Goal: Transaction & Acquisition: Purchase product/service

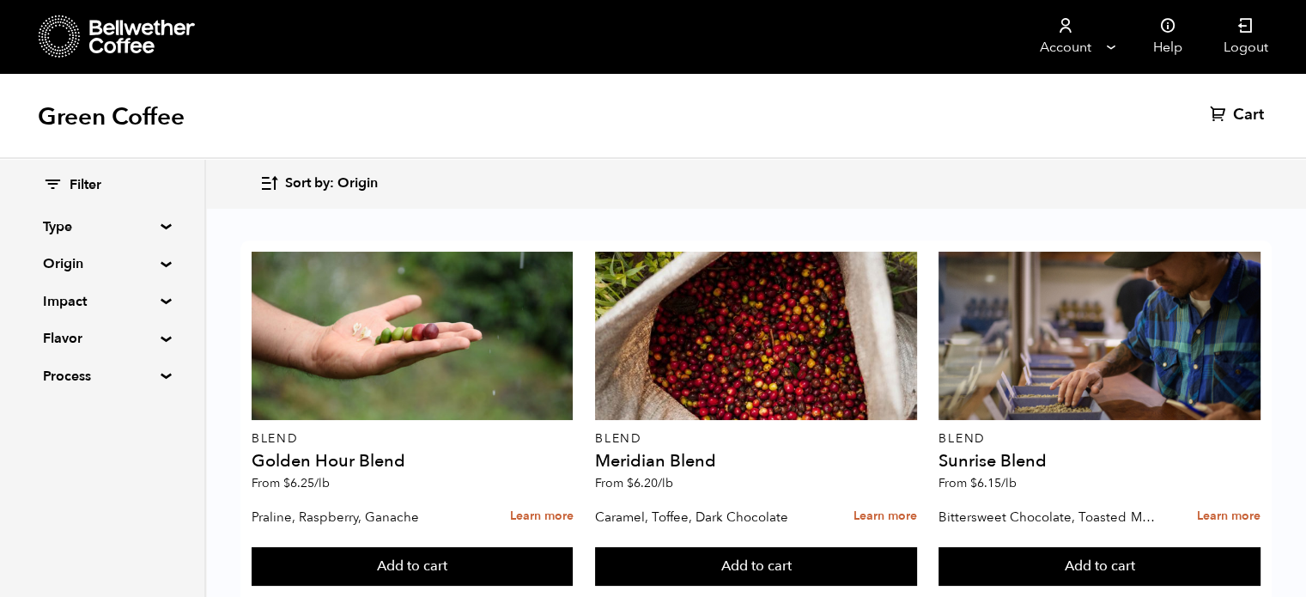
scroll to position [1415, 0]
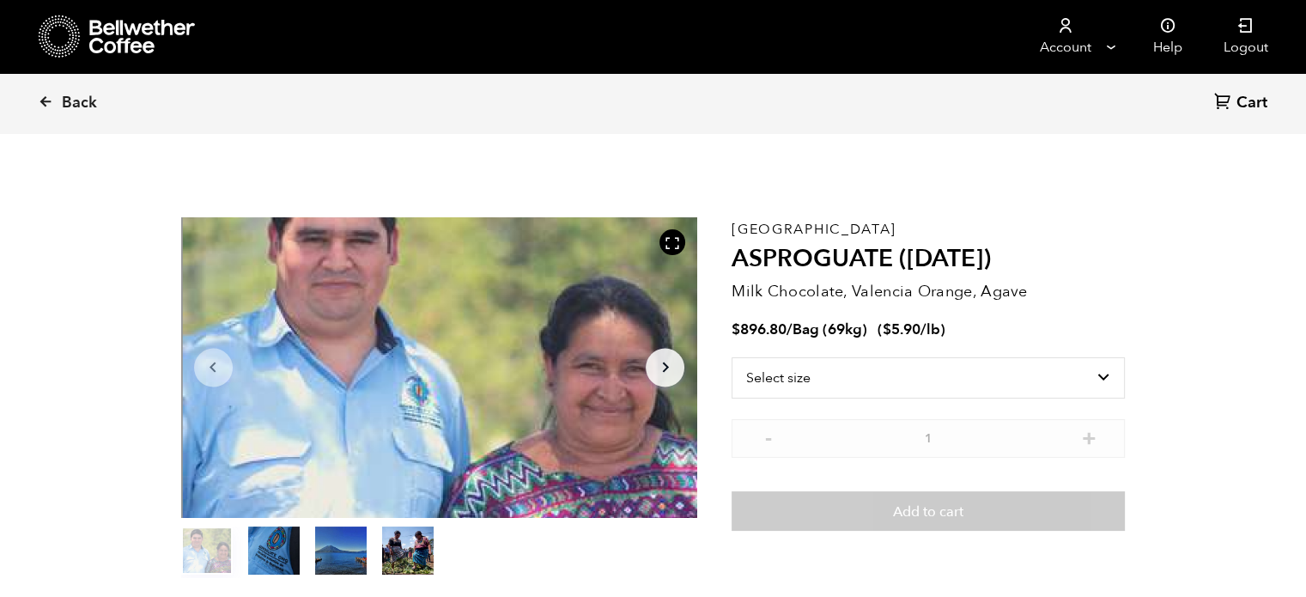
scroll to position [746, 915]
click at [869, 363] on select "Select size Bag (69kg) (152 lbs)" at bounding box center [928, 377] width 393 height 41
select select "bag-2"
click at [732, 357] on select "Select size Bag (69kg) (152 lbs)" at bounding box center [928, 377] width 393 height 41
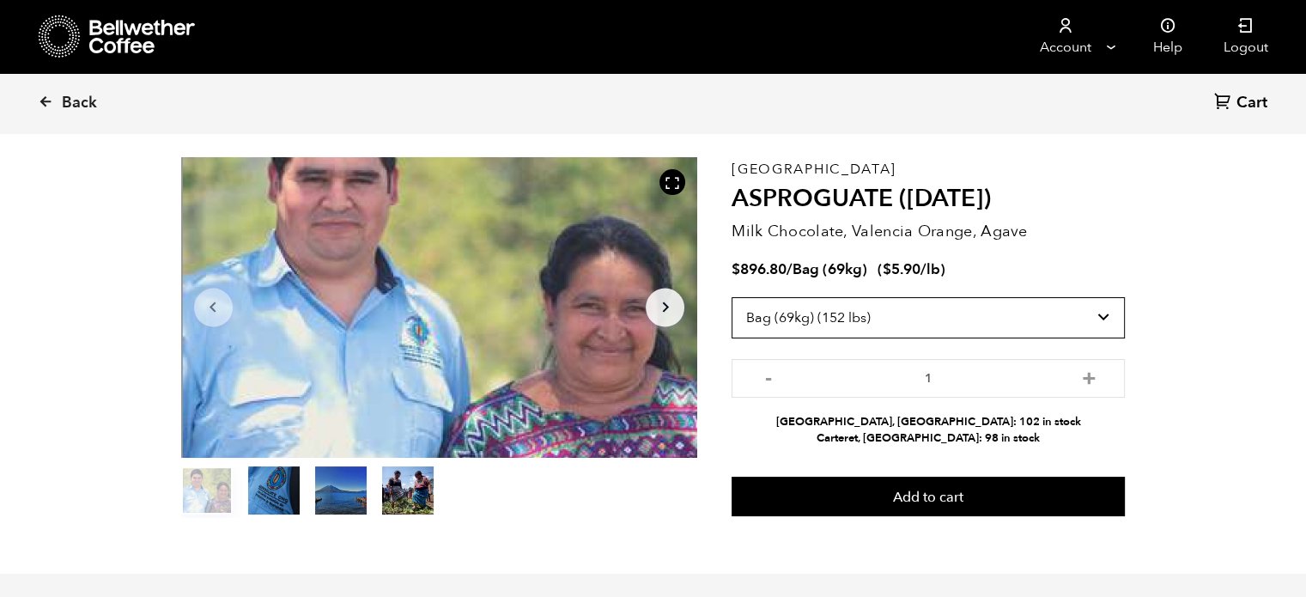
scroll to position [62, 0]
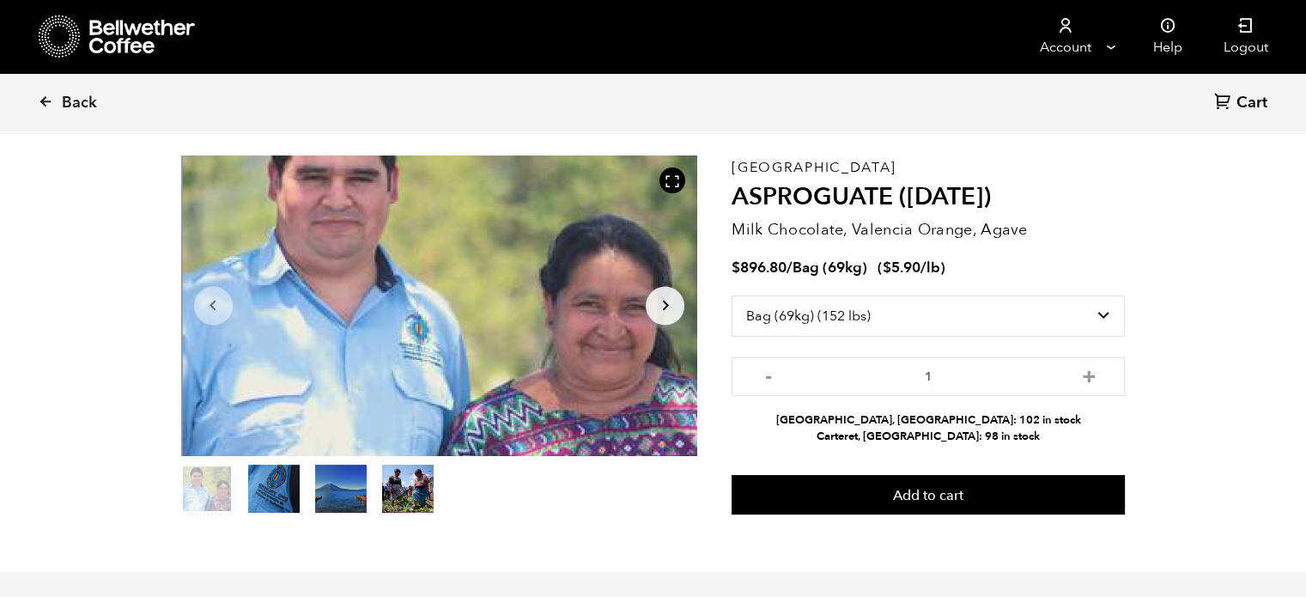
click at [278, 490] on button "item 1" at bounding box center [274, 492] width 52 height 48
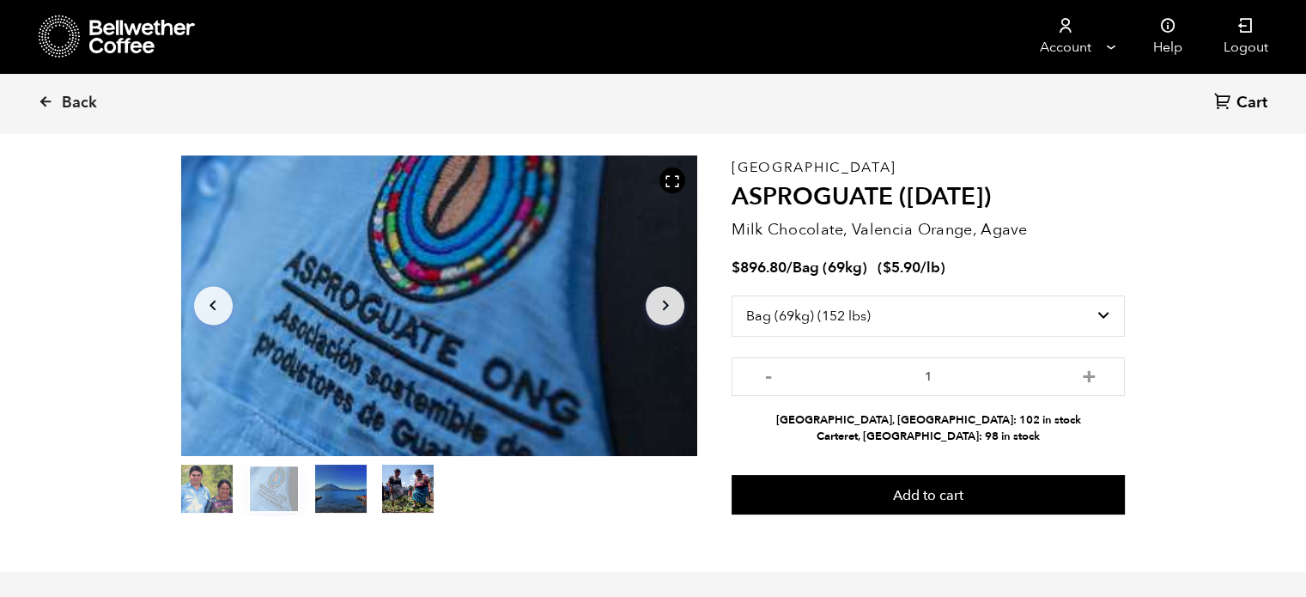
click at [319, 483] on button "item 2" at bounding box center [341, 492] width 52 height 48
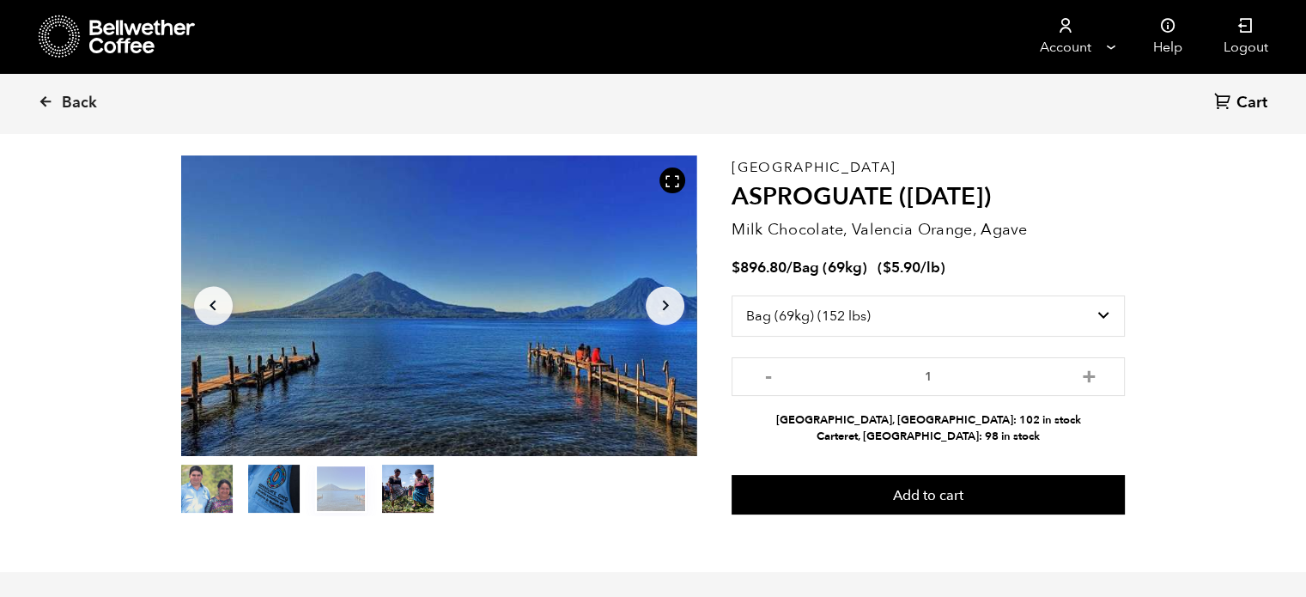
click at [403, 487] on button "item 3" at bounding box center [408, 492] width 52 height 48
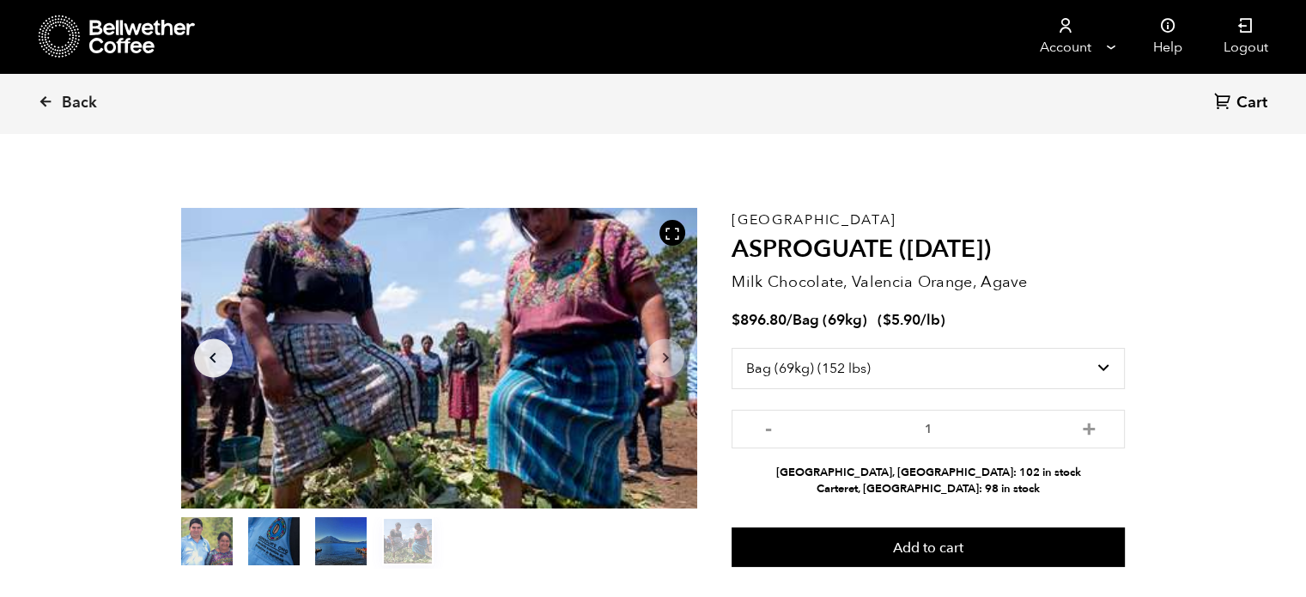
scroll to position [10, 0]
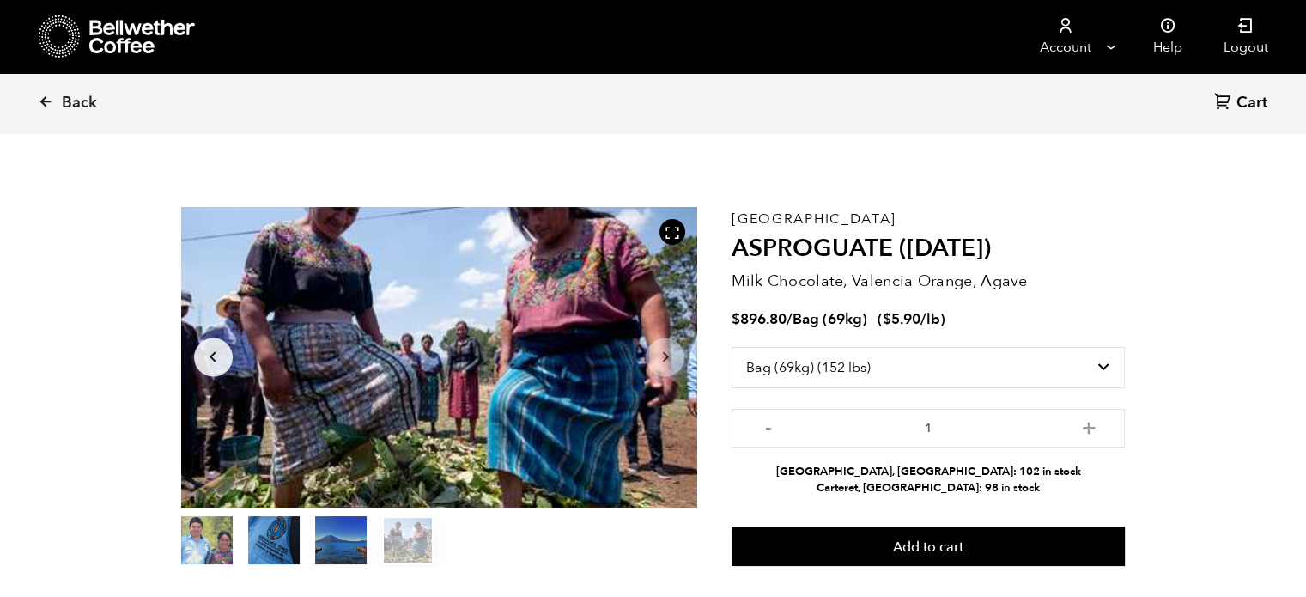
click at [200, 548] on button "item 0" at bounding box center [207, 544] width 52 height 48
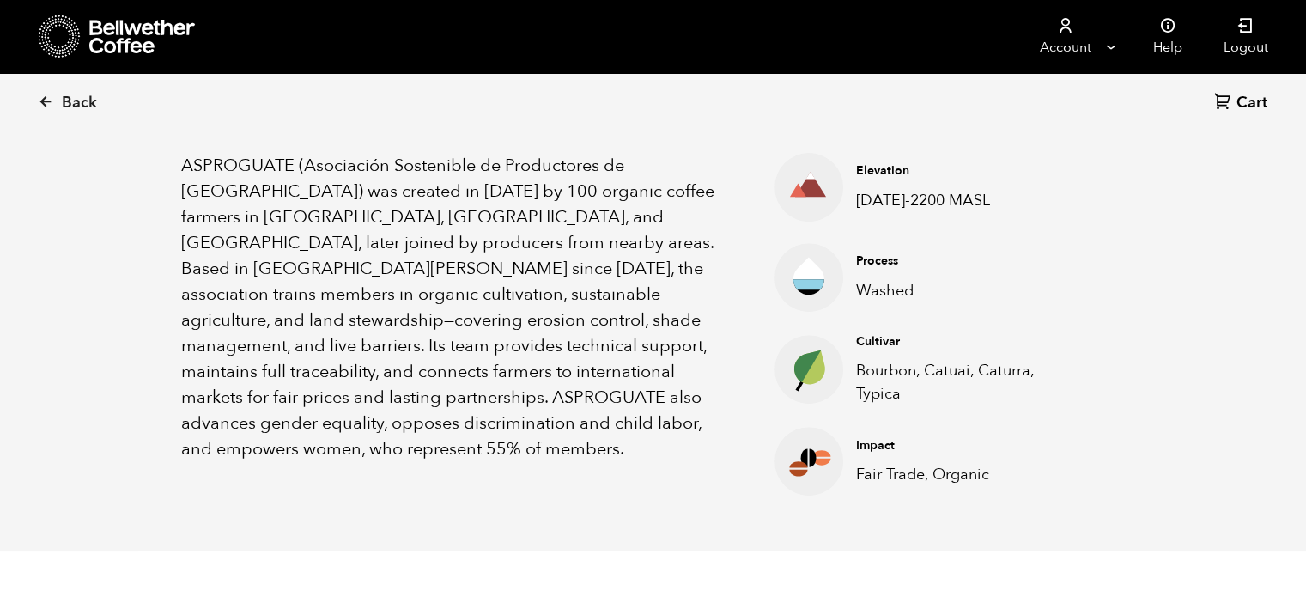
scroll to position [577, 0]
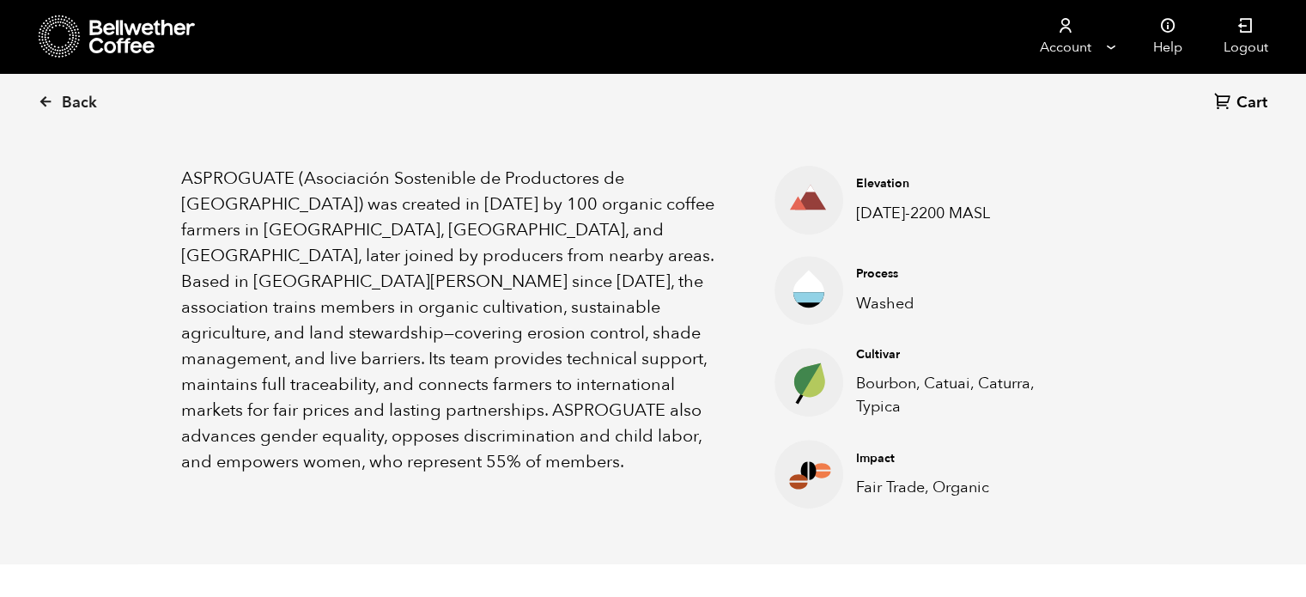
click at [103, 308] on section "About this coffee ASPROGUATE (Asociación Sostenible de Productores de Guatemala…" at bounding box center [653, 311] width 1306 height 508
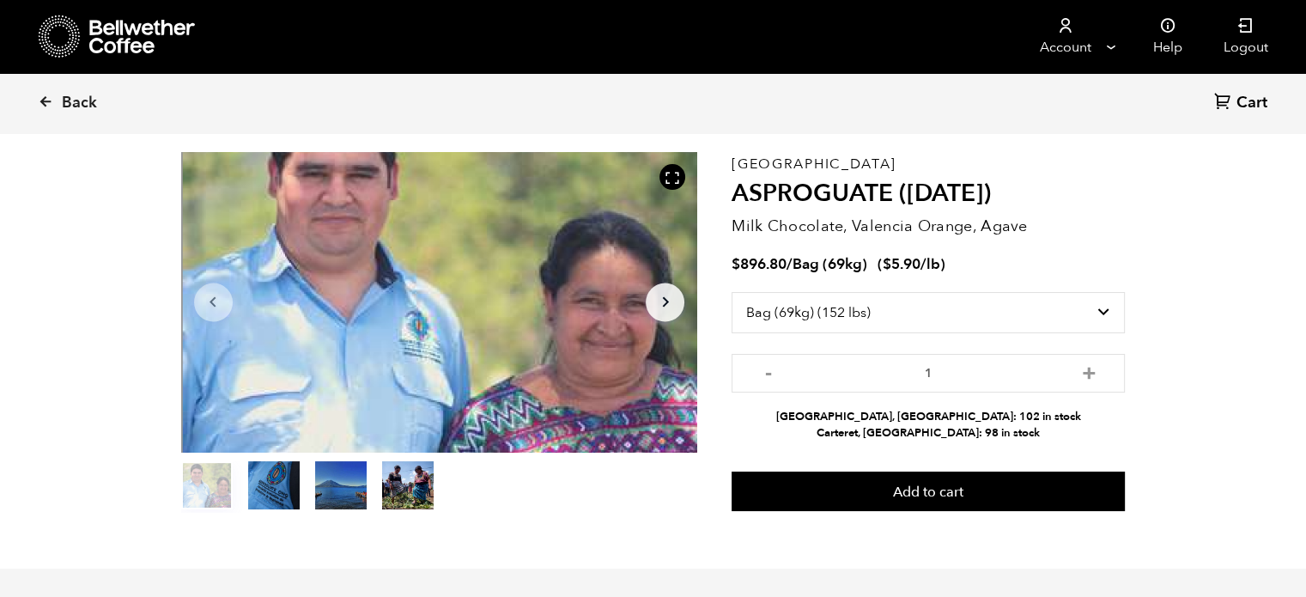
scroll to position [0, 0]
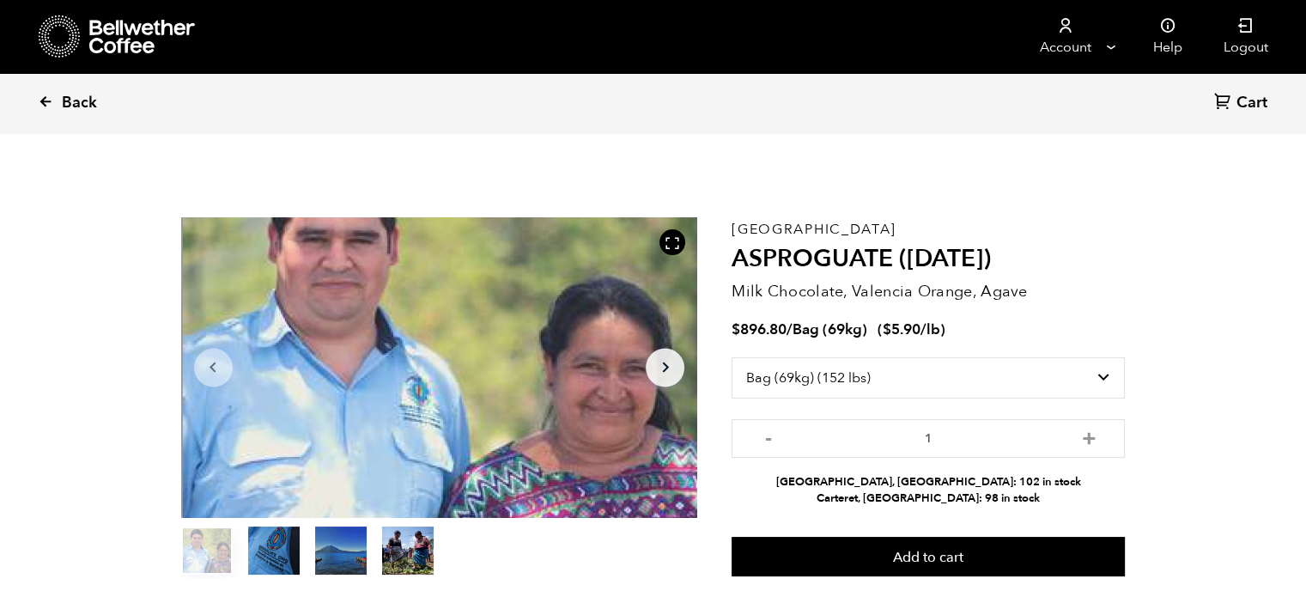
click at [66, 109] on span "Back" at bounding box center [79, 103] width 35 height 21
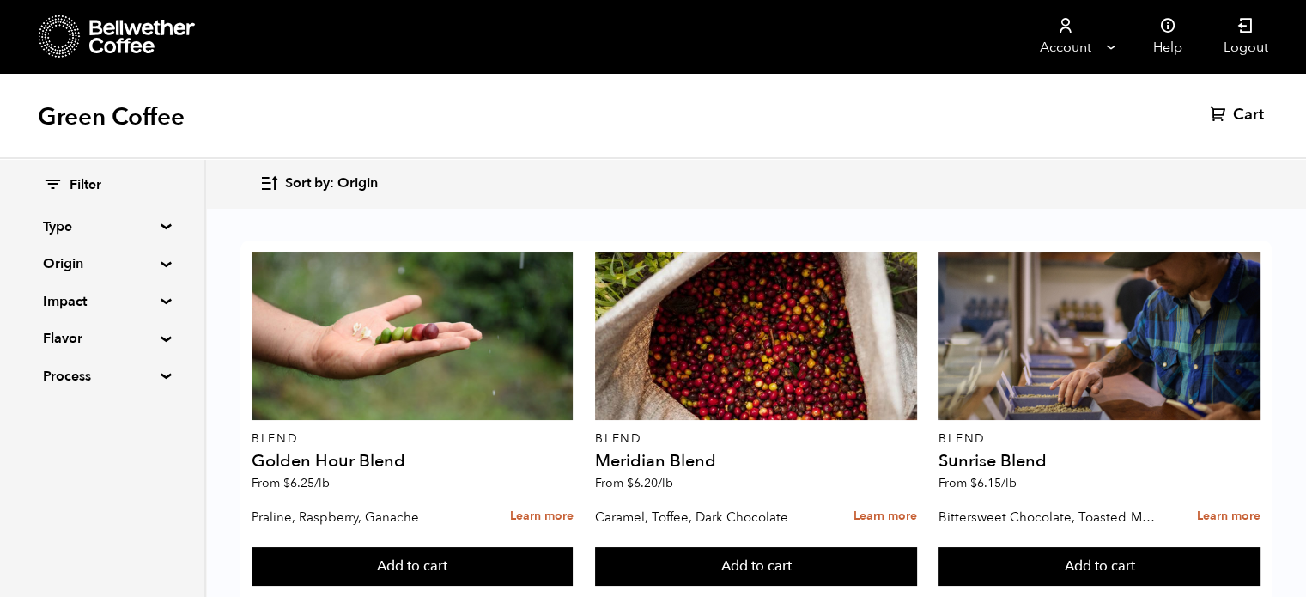
scroll to position [1577, 0]
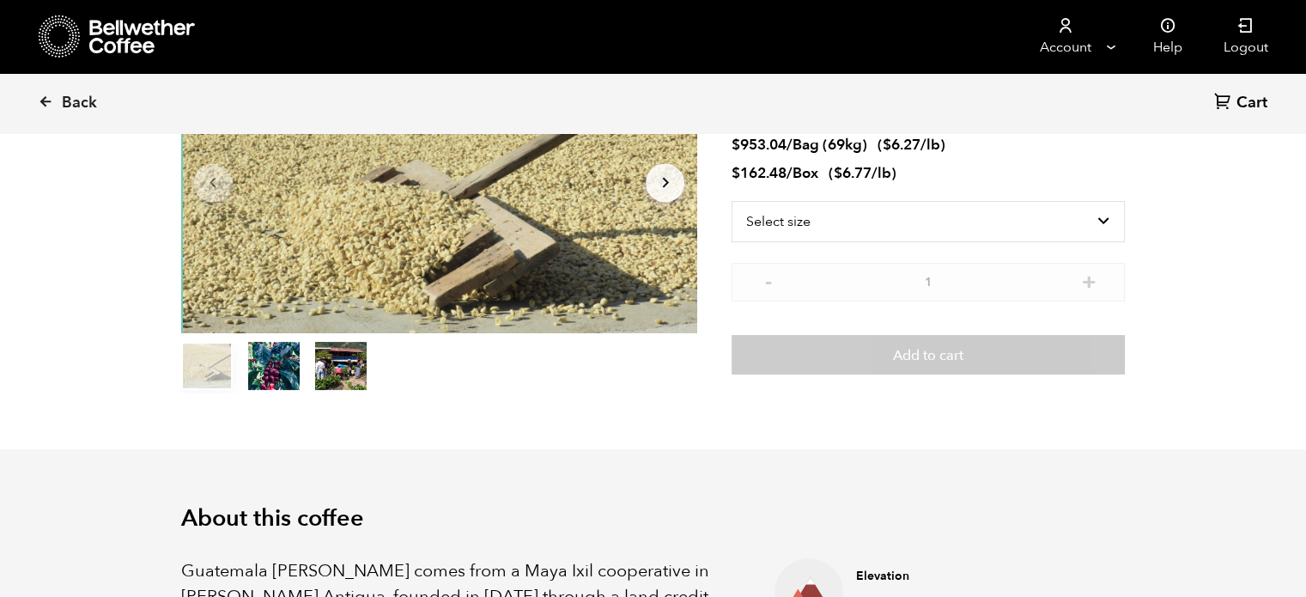
scroll to position [192, 0]
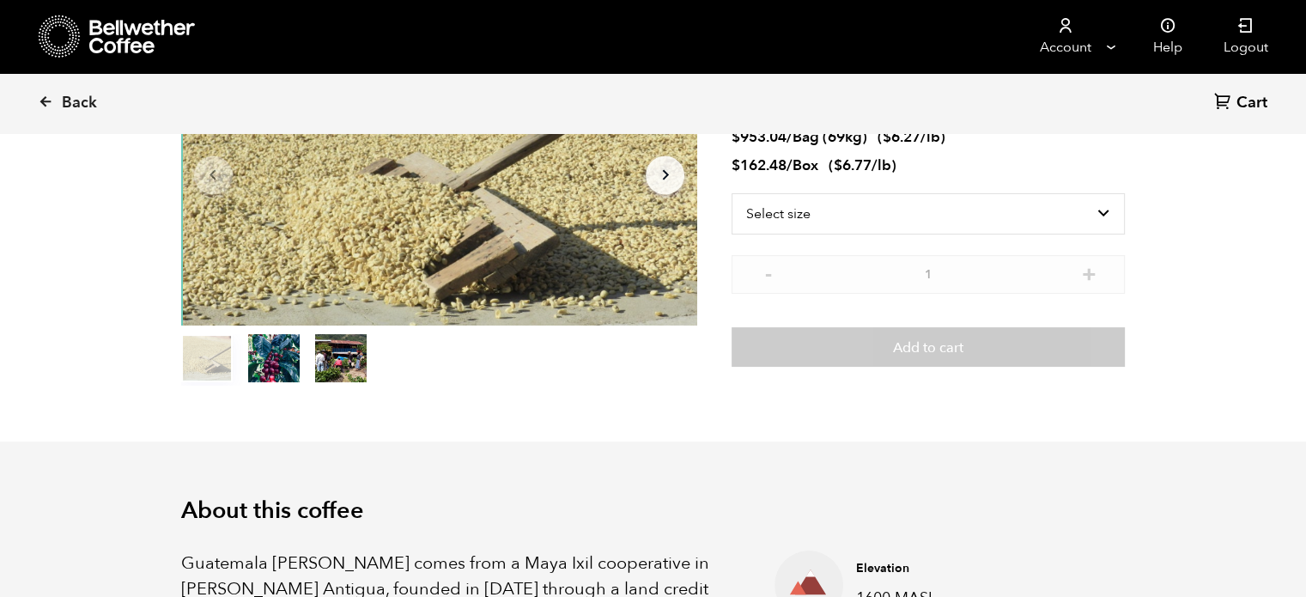
click at [271, 365] on button "item 1" at bounding box center [274, 361] width 52 height 48
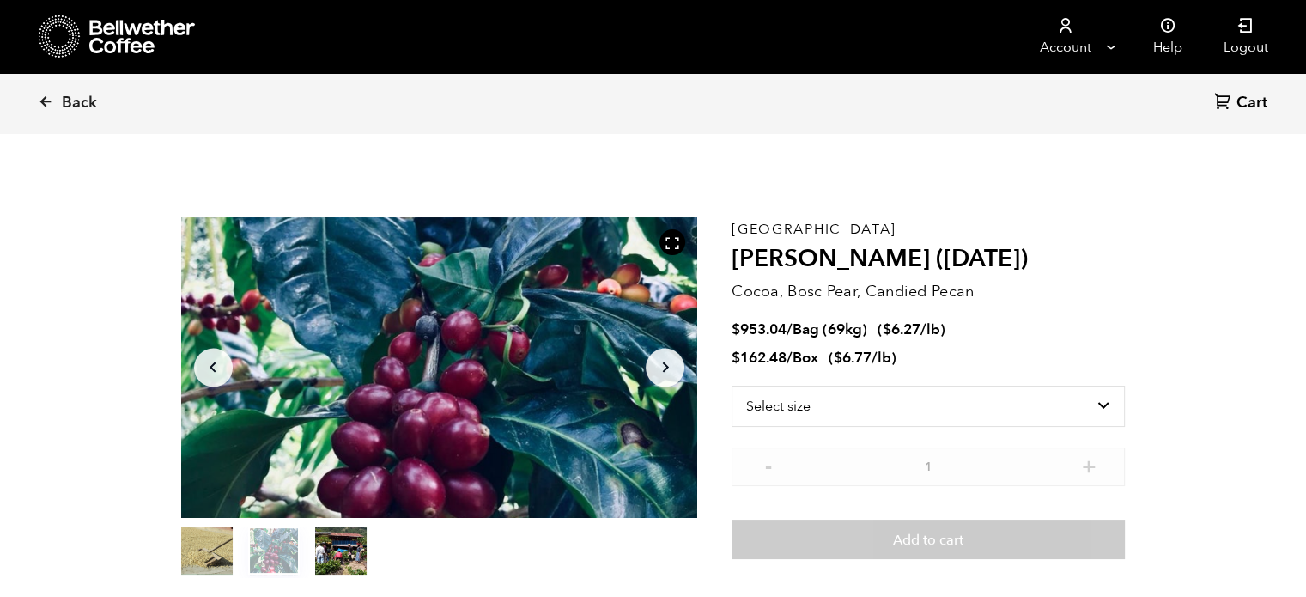
scroll to position [0, 0]
click at [362, 569] on button "item 2" at bounding box center [341, 554] width 52 height 48
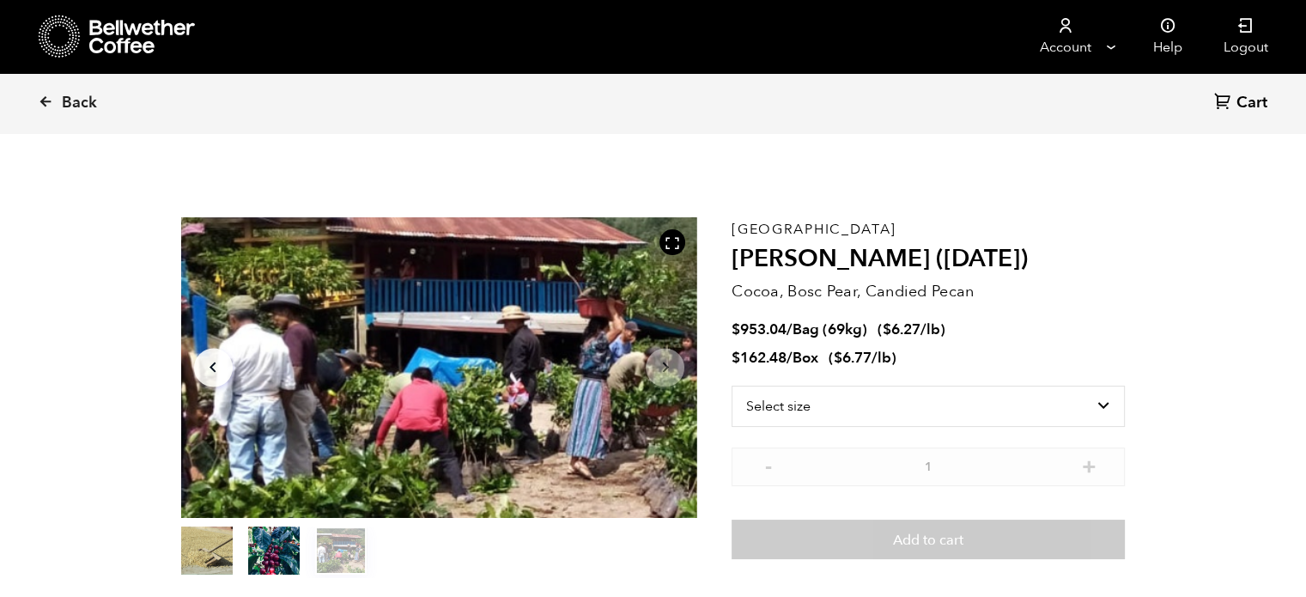
click at [362, 569] on button "item 2" at bounding box center [341, 554] width 52 height 48
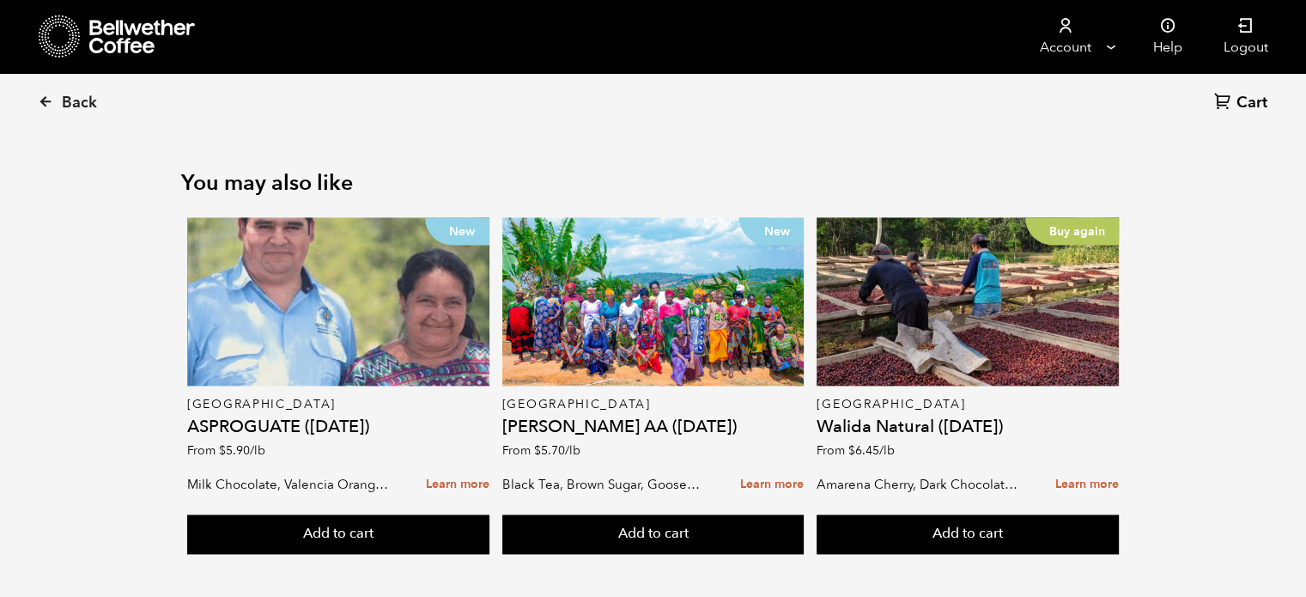
scroll to position [2265, 0]
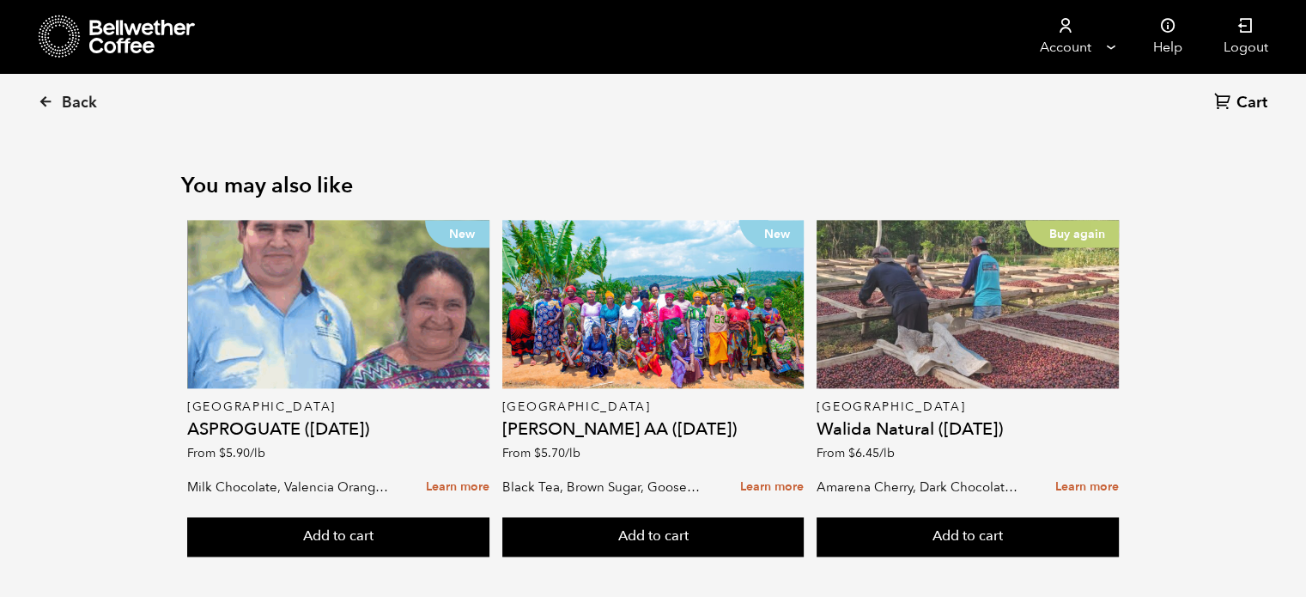
click at [874, 308] on div "Buy again" at bounding box center [968, 304] width 302 height 168
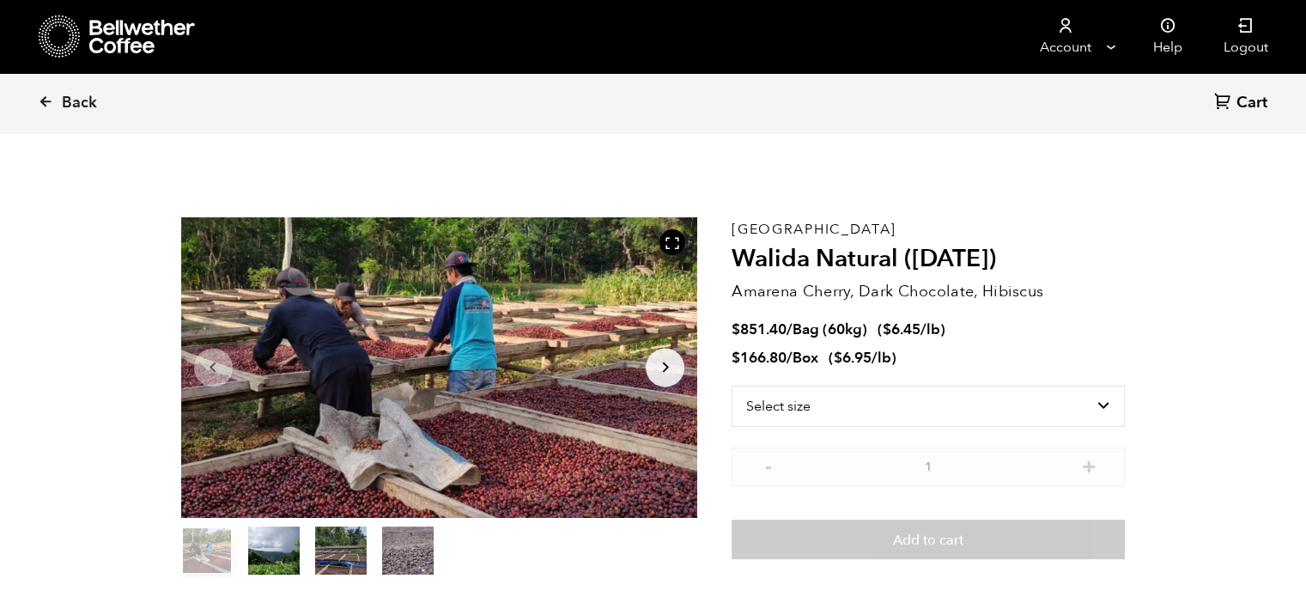
scroll to position [746, 915]
click at [845, 398] on select "Select size Bag (60kg) (132 lbs) Box (24 lbs)" at bounding box center [928, 406] width 393 height 41
select select "bag-3"
click at [732, 386] on select "Select size Bag (60kg) (132 lbs) Box (24 lbs)" at bounding box center [928, 406] width 393 height 41
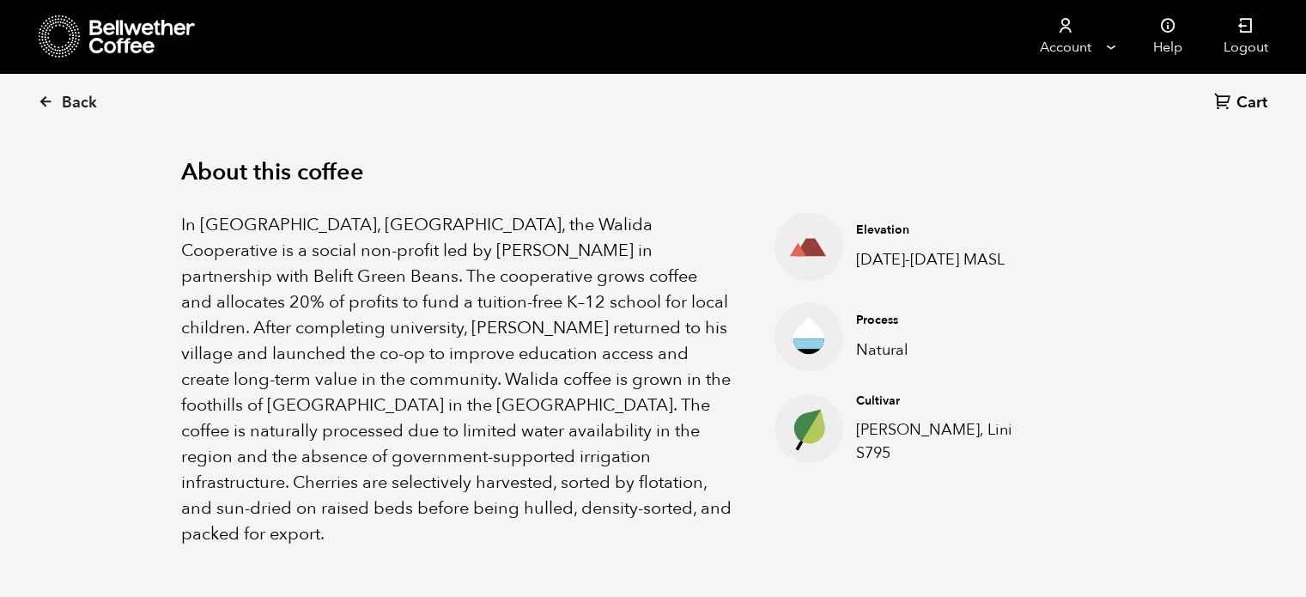
scroll to position [532, 0]
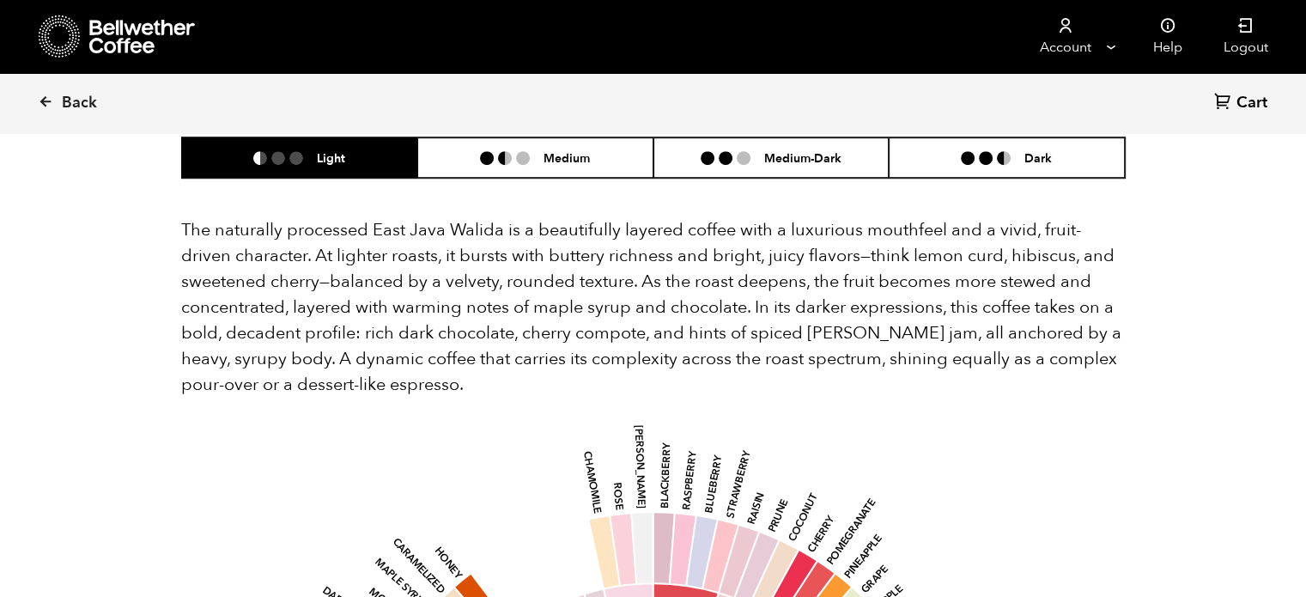
drag, startPoint x: 108, startPoint y: 370, endPoint x: 70, endPoint y: 411, distance: 55.9
click at [70, 411] on div "Back Cart (0) Item 1 of 4 Arrow Left Arrow Right item 0 item 1 item 2 item 3 It…" at bounding box center [653, 370] width 1306 height 2737
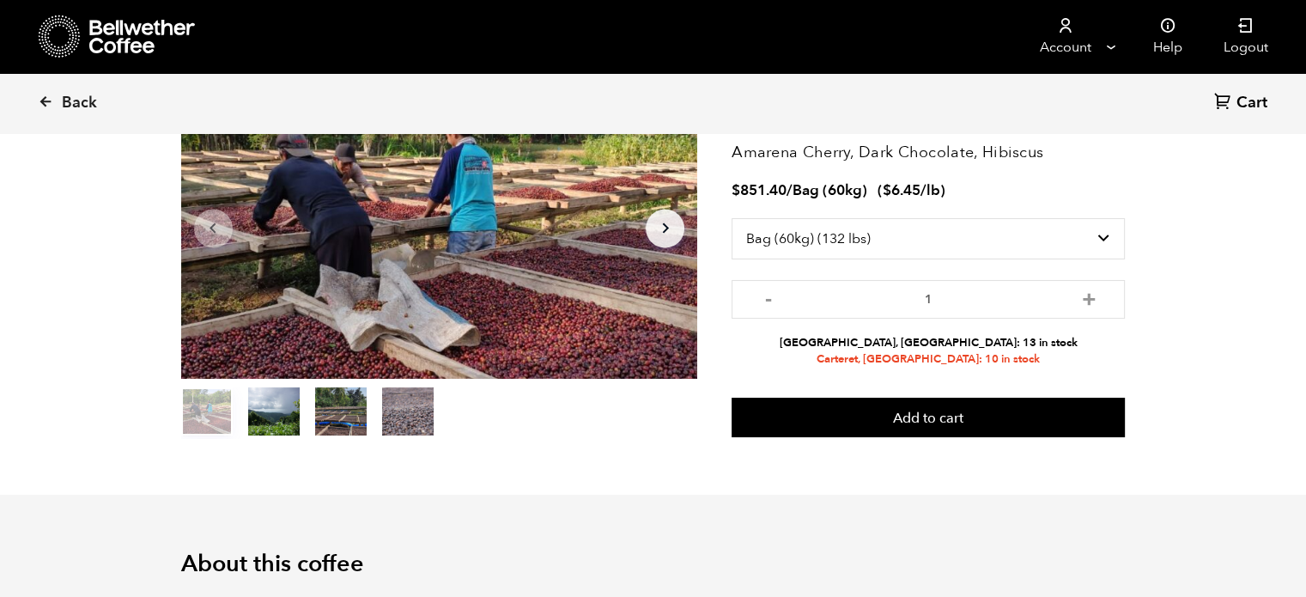
scroll to position [0, 0]
